Goal: Task Accomplishment & Management: Use online tool/utility

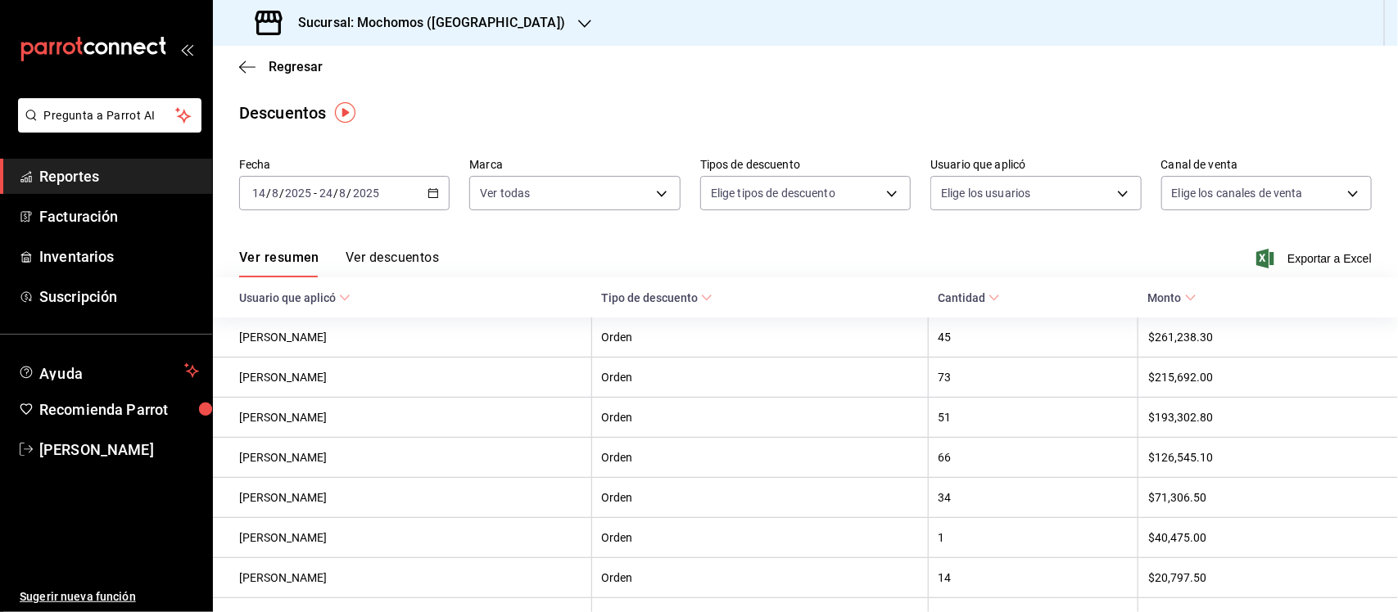
click at [431, 20] on h3 "Sucursal: Mochomos ([GEOGRAPHIC_DATA])" at bounding box center [425, 23] width 280 height 20
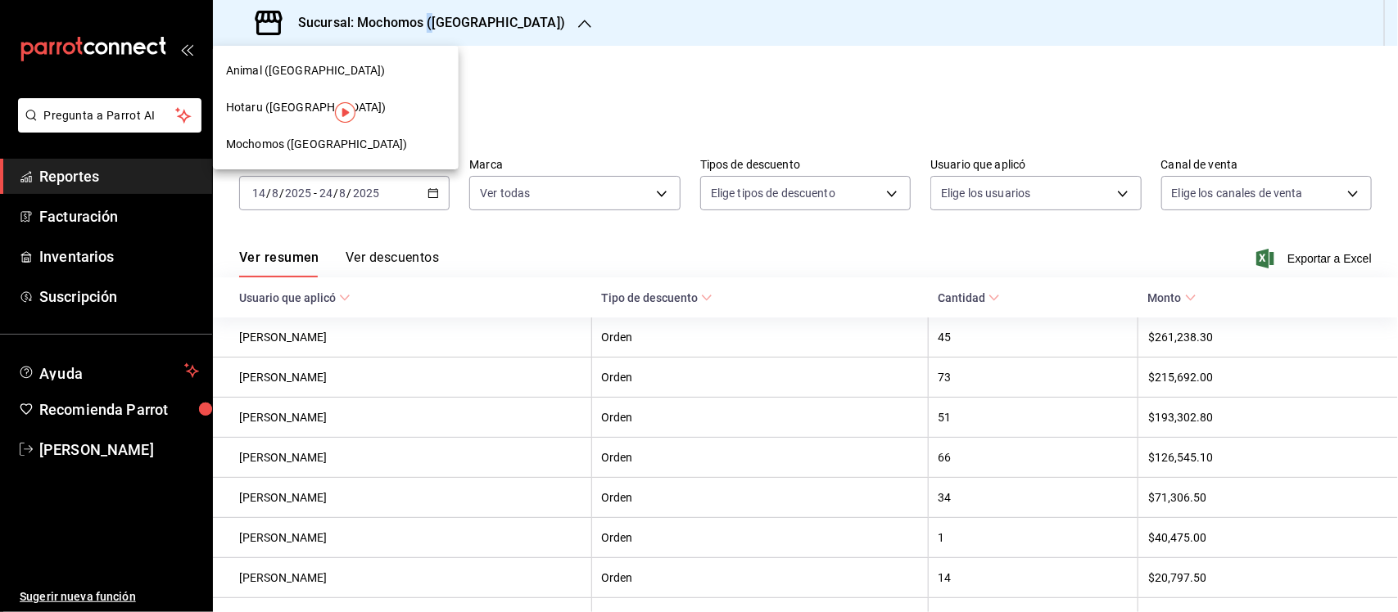
click at [287, 76] on span "Animal ([GEOGRAPHIC_DATA])" at bounding box center [305, 70] width 159 height 17
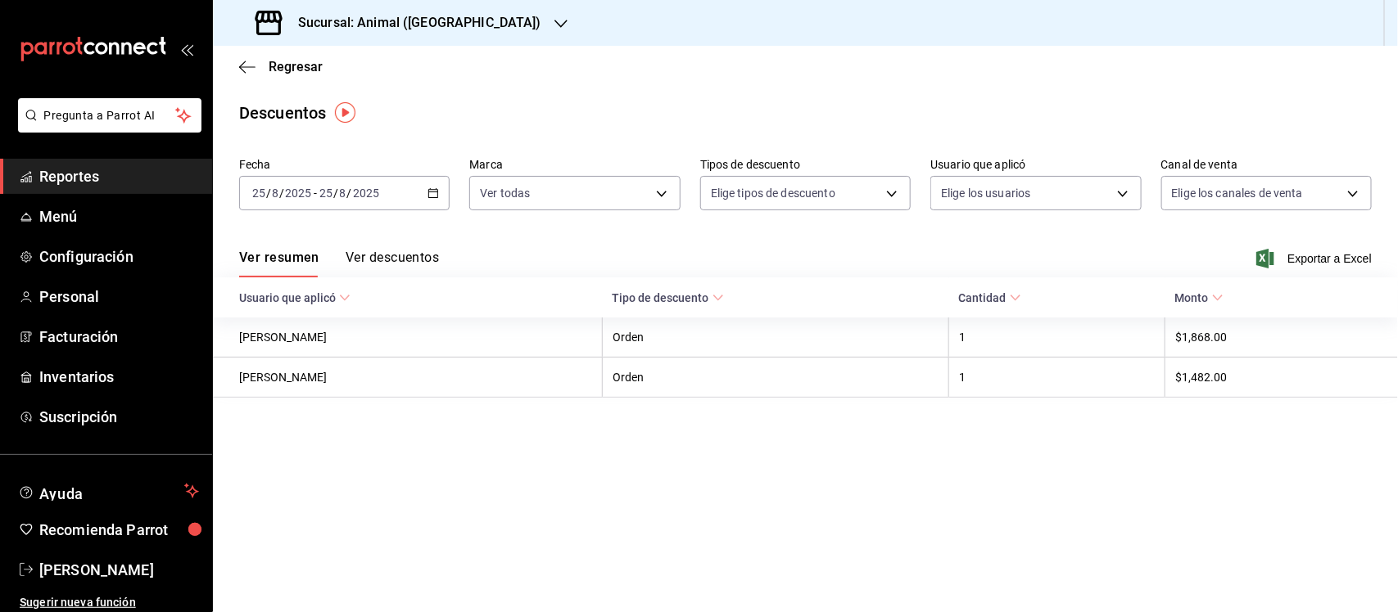
click at [432, 193] on icon "button" at bounding box center [432, 193] width 11 height 11
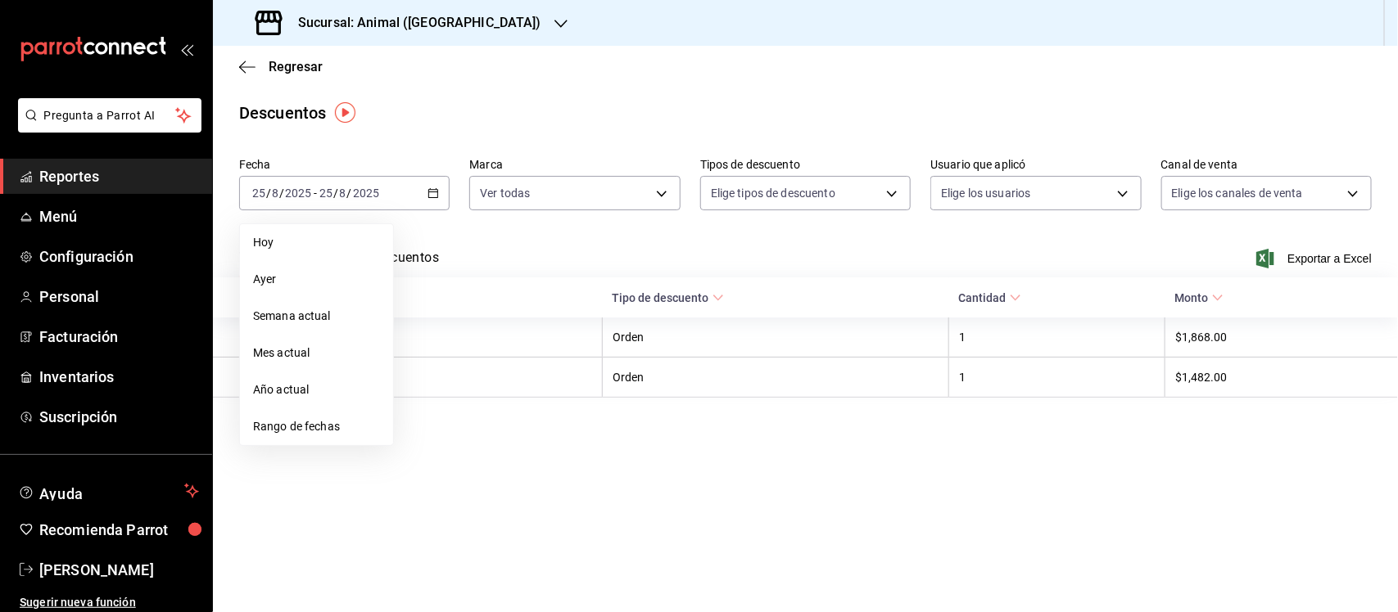
click at [297, 422] on span "Rango de fechas" at bounding box center [316, 426] width 127 height 17
click at [546, 297] on abbr "1" at bounding box center [544, 301] width 6 height 11
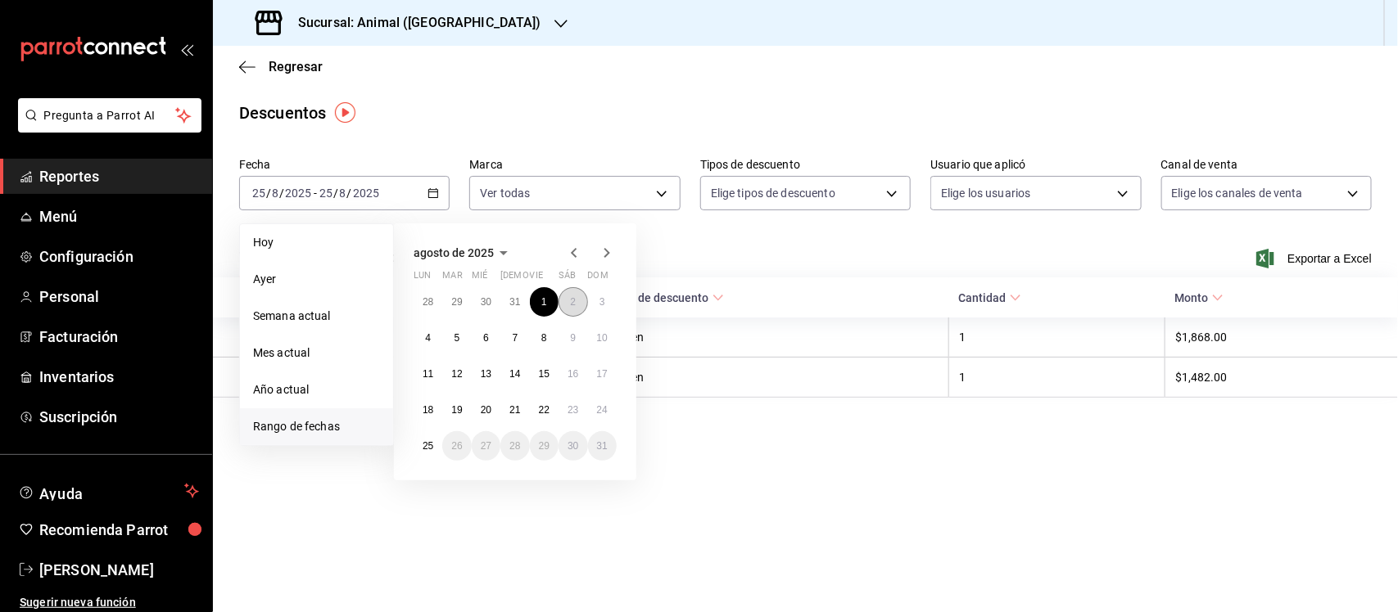
click at [567, 296] on button "2" at bounding box center [572, 301] width 29 height 29
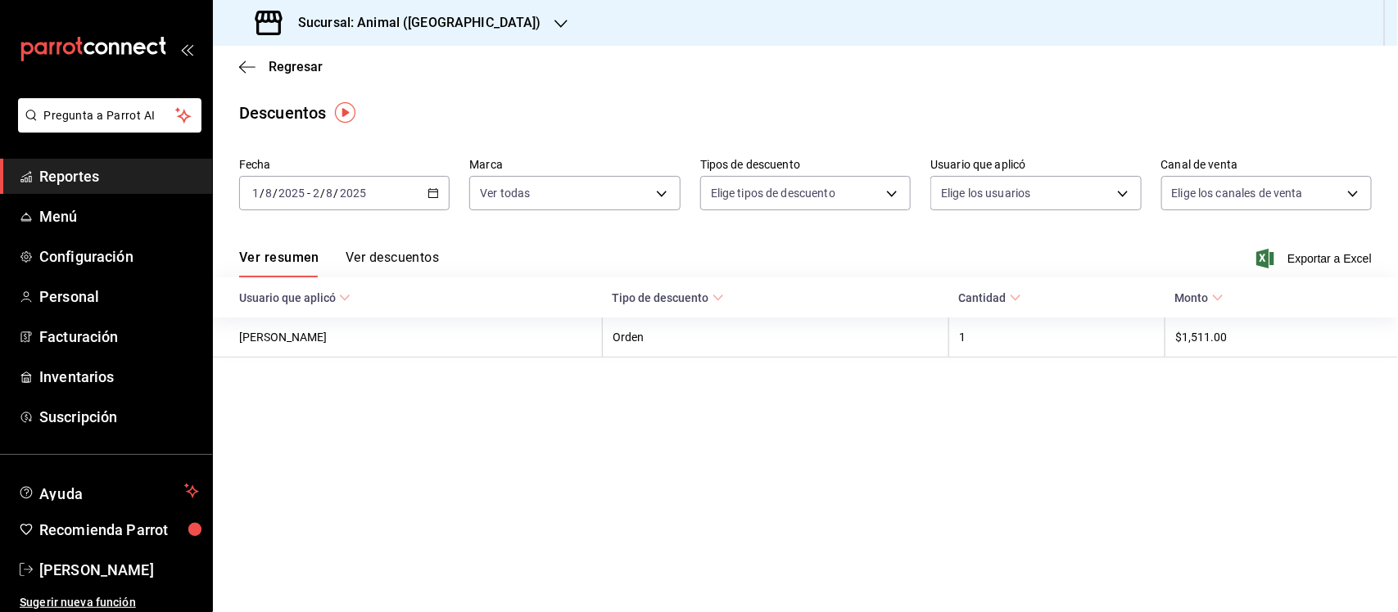
click at [364, 254] on button "Ver descuentos" at bounding box center [392, 264] width 93 height 28
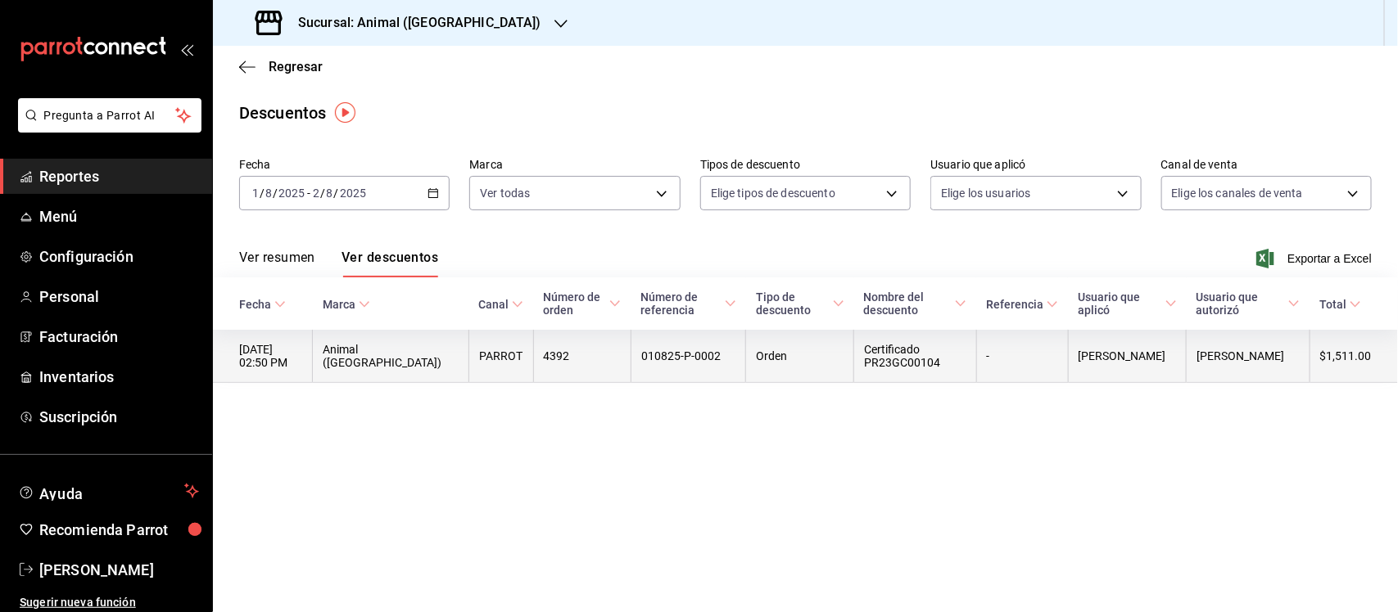
click at [1349, 354] on th "$1,511.00" at bounding box center [1353, 356] width 88 height 53
click at [468, 362] on th "PARROT" at bounding box center [500, 356] width 65 height 53
click at [313, 359] on th "[DATE] 02:50 PM" at bounding box center [263, 356] width 100 height 53
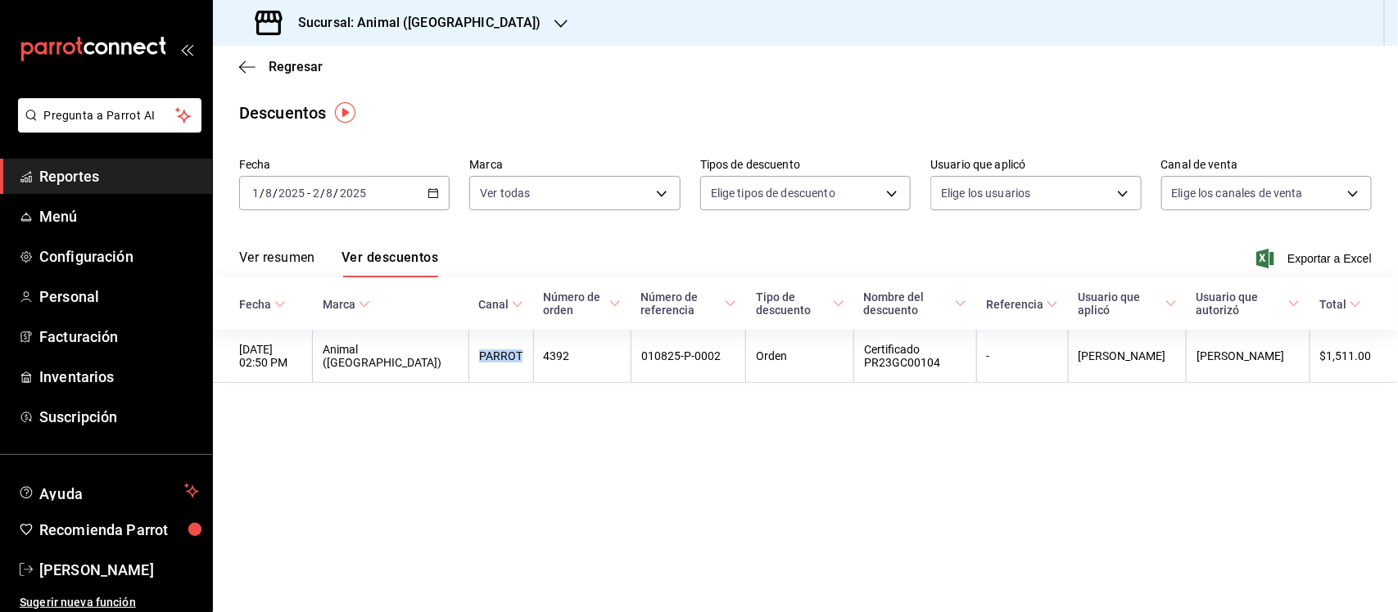
drag, startPoint x: 263, startPoint y: 252, endPoint x: 612, endPoint y: 112, distance: 375.9
click at [263, 252] on button "Ver resumen" at bounding box center [277, 264] width 76 height 28
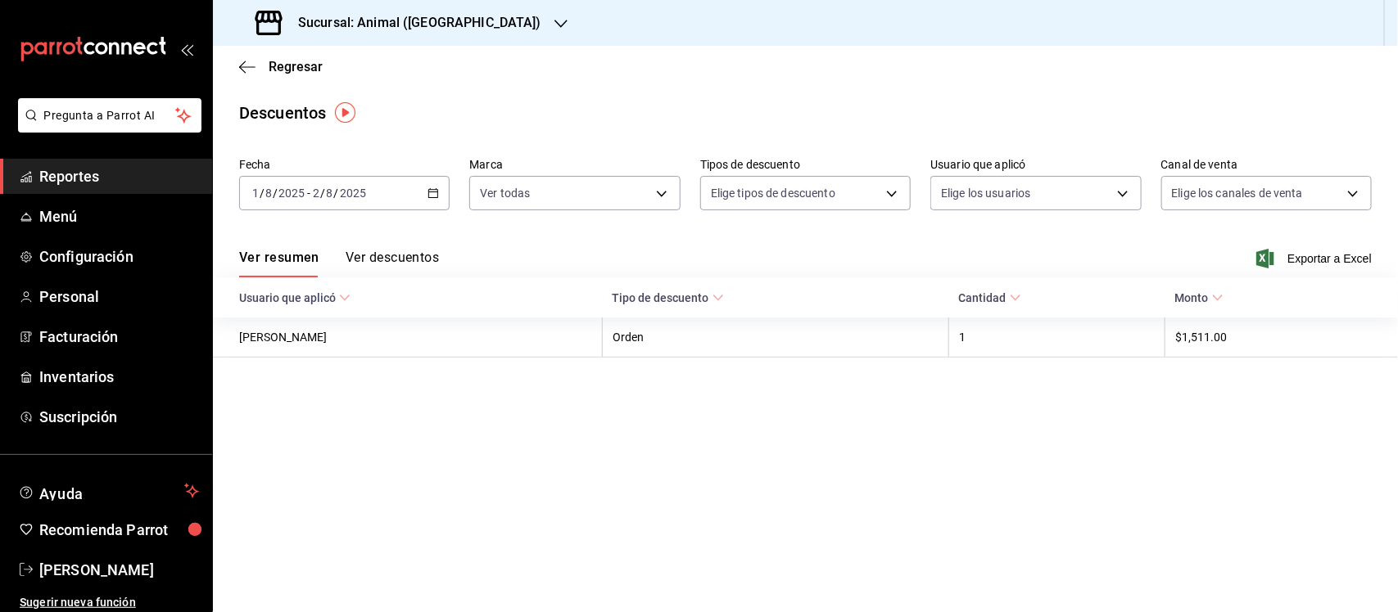
click at [406, 255] on button "Ver descuentos" at bounding box center [392, 264] width 93 height 28
